Goal: Information Seeking & Learning: Learn about a topic

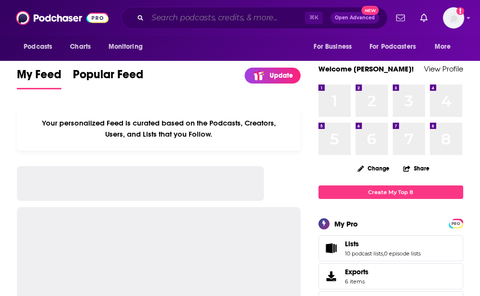
click at [210, 21] on input "Search podcasts, credits, & more..." at bounding box center [226, 17] width 157 height 15
paste input "[PERSON_NAME] of a New Era"
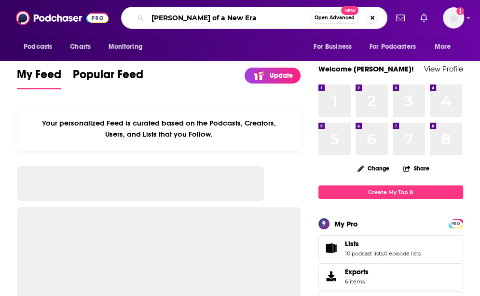
type input "[PERSON_NAME] of a New Era"
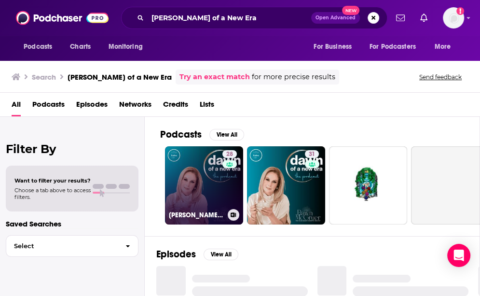
click at [199, 182] on link "28 [PERSON_NAME] of a New Era the Podcast" at bounding box center [204, 185] width 78 height 78
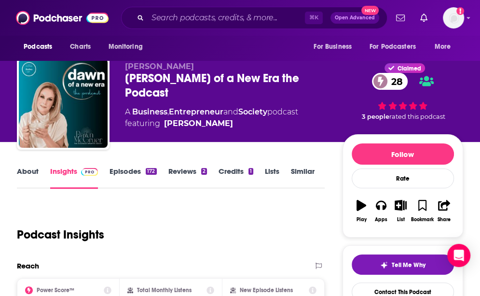
scroll to position [9, 0]
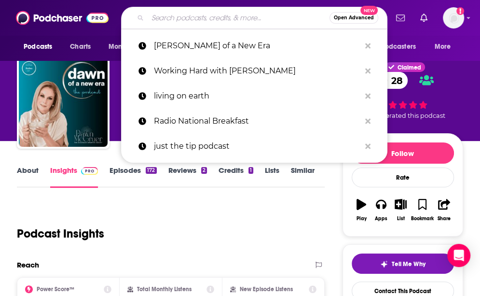
click at [205, 15] on input "Search podcasts, credits, & more..." at bounding box center [239, 17] width 182 height 15
paste input "Working Hard with [PERSON_NAME]"
type input "Working Hard with [PERSON_NAME]"
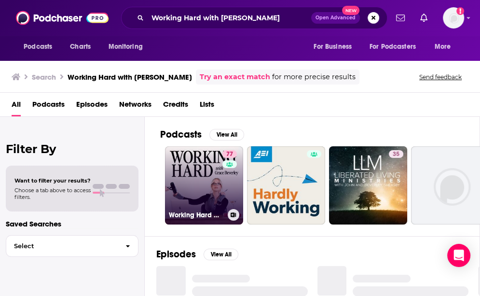
click at [205, 177] on link "77 Working Hard with [PERSON_NAME]" at bounding box center [204, 185] width 78 height 78
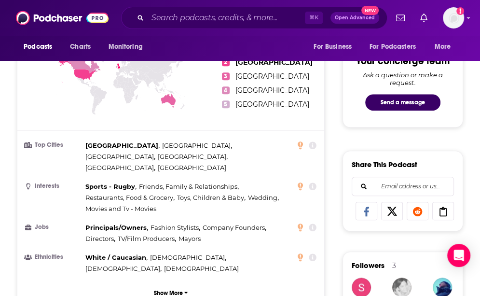
scroll to position [481, 0]
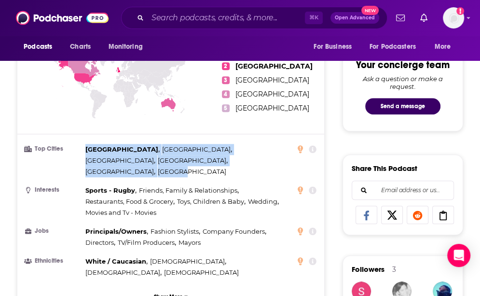
drag, startPoint x: 82, startPoint y: 141, endPoint x: 267, endPoint y: 145, distance: 184.2
click at [267, 145] on li "Top Cities [GEOGRAPHIC_DATA] , [GEOGRAPHIC_DATA] , [GEOGRAPHIC_DATA] , [GEOGRAP…" at bounding box center [170, 160] width 291 height 33
copy li "[GEOGRAPHIC_DATA] , [GEOGRAPHIC_DATA] , [GEOGRAPHIC_DATA] , [GEOGRAPHIC_DATA] ,…"
